Goal: Transaction & Acquisition: Subscribe to service/newsletter

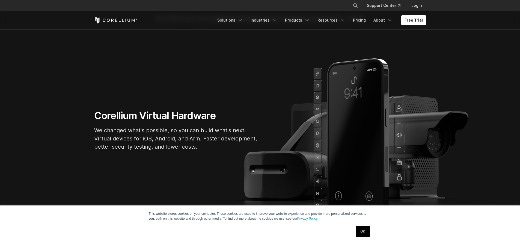
scroll to position [55, 0]
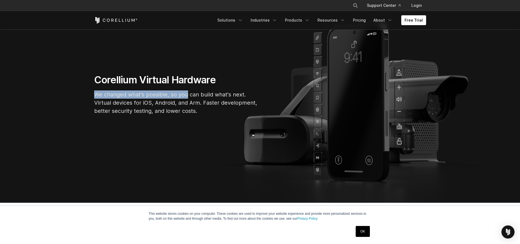
drag, startPoint x: 97, startPoint y: 94, endPoint x: 187, endPoint y: 93, distance: 89.5
click at [187, 93] on div "Corellium Virtual Hardware We changed what's possible, so you can build what's …" at bounding box center [176, 97] width 175 height 46
drag, startPoint x: 182, startPoint y: 95, endPoint x: 174, endPoint y: 99, distance: 9.3
click at [182, 95] on p "We changed what's possible, so you can build what's next. Virtual devices for i…" at bounding box center [176, 102] width 164 height 25
click at [169, 99] on p "We changed what's possible, so you can build what's next. Virtual devices for i…" at bounding box center [176, 102] width 164 height 25
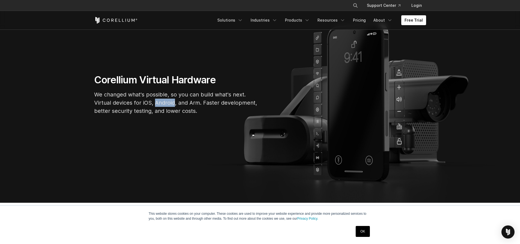
click at [169, 99] on p "We changed what's possible, so you can build what's next. Virtual devices for i…" at bounding box center [176, 102] width 164 height 25
click at [157, 105] on p "We changed what's possible, so you can build what's next. Virtual devices for i…" at bounding box center [176, 102] width 164 height 25
drag, startPoint x: 88, startPoint y: 103, endPoint x: 183, endPoint y: 103, distance: 94.4
click at [183, 103] on section "Corellium Virtual Hardware We changed what's possible, so you can build what's …" at bounding box center [260, 96] width 520 height 212
click at [183, 103] on p "We changed what's possible, so you can build what's next. Virtual devices for i…" at bounding box center [176, 102] width 164 height 25
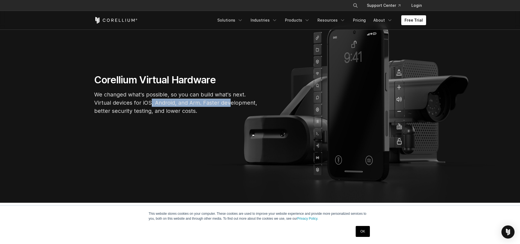
drag, startPoint x: 160, startPoint y: 101, endPoint x: 231, endPoint y: 102, distance: 71.2
click at [231, 102] on p "We changed what's possible, so you can build what's next. Virtual devices for i…" at bounding box center [176, 102] width 164 height 25
drag, startPoint x: 202, startPoint y: 104, endPoint x: 196, endPoint y: 105, distance: 6.1
click at [202, 104] on p "We changed what's possible, so you can build what's next. Virtual devices for i…" at bounding box center [176, 102] width 164 height 25
click at [195, 105] on p "We changed what's possible, so you can build what's next. Virtual devices for i…" at bounding box center [176, 102] width 164 height 25
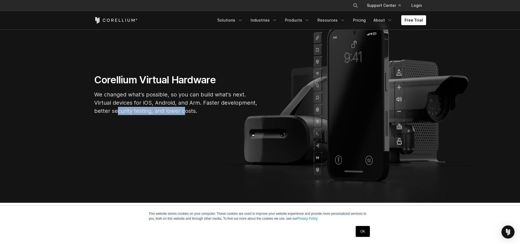
drag, startPoint x: 109, startPoint y: 105, endPoint x: 99, endPoint y: 103, distance: 9.7
click at [99, 103] on p "We changed what's possible, so you can build what's next. Virtual devices for i…" at bounding box center [176, 102] width 164 height 25
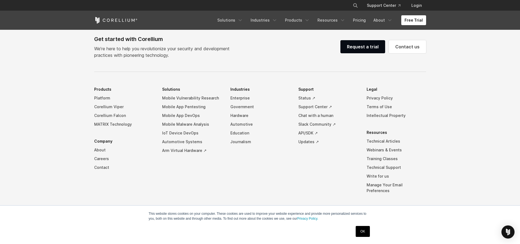
scroll to position [1282, 0]
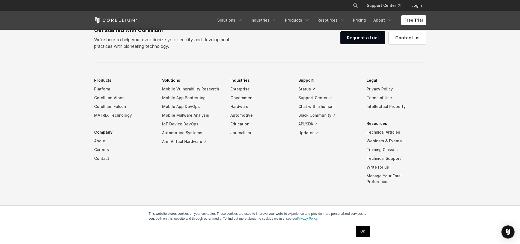
click at [196, 101] on link "Mobile App Pentesting" at bounding box center [191, 97] width 59 height 9
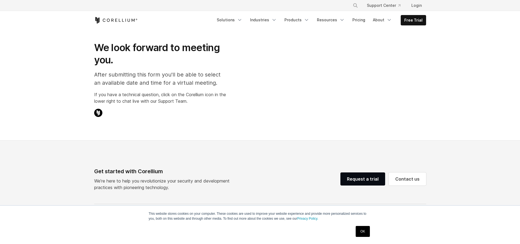
select select "**"
